Goal: Task Accomplishment & Management: Use online tool/utility

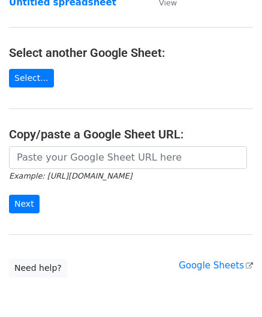
scroll to position [120, 0]
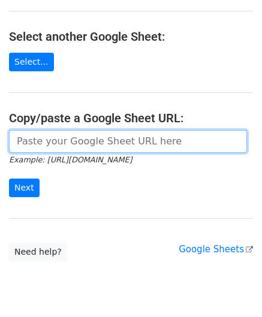
click at [55, 133] on input "url" at bounding box center [128, 141] width 238 height 23
paste input "[URL][DOMAIN_NAME]"
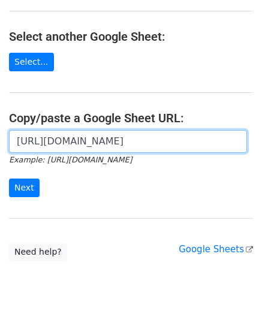
scroll to position [0, 260]
type input "[URL][DOMAIN_NAME]"
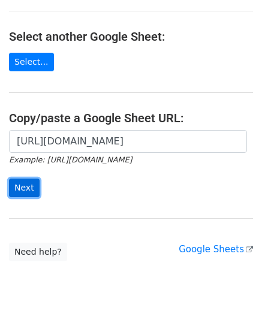
click at [24, 189] on input "Next" at bounding box center [24, 187] width 31 height 19
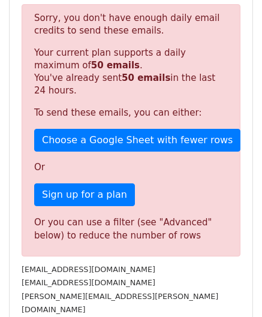
scroll to position [404, 0]
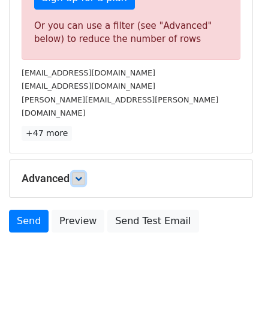
click at [80, 172] on link at bounding box center [78, 178] width 13 height 13
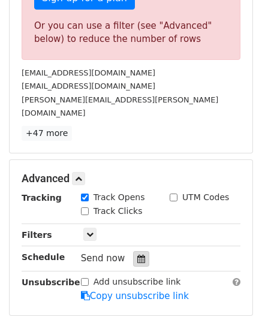
click at [137, 254] on icon at bounding box center [141, 258] width 8 height 8
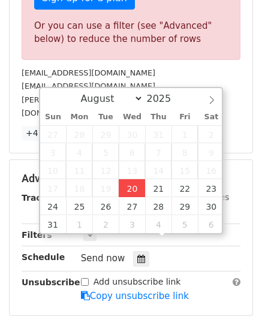
type input "2025-08-20 12:00"
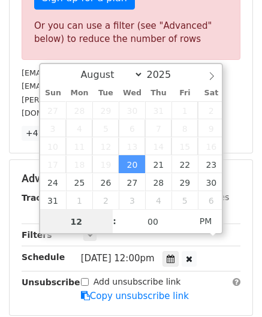
paste input "5"
type input "5"
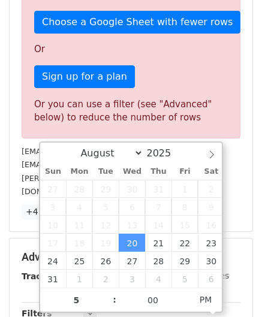
type input "2025-08-20 17:00"
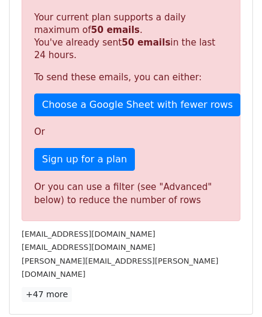
scroll to position [549, 0]
